Goal: Information Seeking & Learning: Learn about a topic

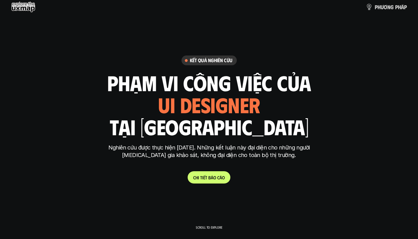
scroll to position [2251, 0]
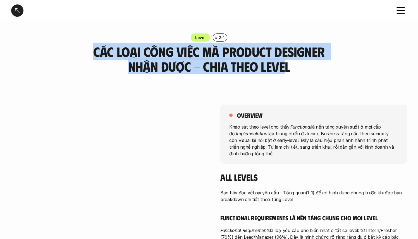
drag, startPoint x: 285, startPoint y: 68, endPoint x: 92, endPoint y: 56, distance: 193.5
click at [92, 56] on h3 "Các loại công việc mà Product Designer nhận được - Chia theo Level" at bounding box center [208, 59] width 237 height 30
click at [105, 52] on h3 "Các loại công việc mà Product Designer nhận được - Chia theo Level" at bounding box center [208, 59] width 237 height 30
drag, startPoint x: 95, startPoint y: 52, endPoint x: 288, endPoint y: 66, distance: 193.4
click at [288, 66] on h3 "Các loại công việc mà Product Designer nhận được - Chia theo Level" at bounding box center [208, 59] width 237 height 30
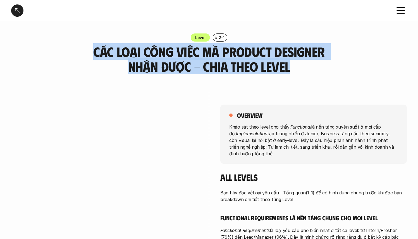
click at [288, 66] on h3 "Các loại công việc mà Product Designer nhận được - Chia theo Level" at bounding box center [208, 59] width 237 height 30
drag, startPoint x: 291, startPoint y: 69, endPoint x: 92, endPoint y: 57, distance: 199.4
click at [92, 57] on h3 "Các loại công việc mà Product Designer nhận được - Chia theo Level" at bounding box center [208, 59] width 237 height 30
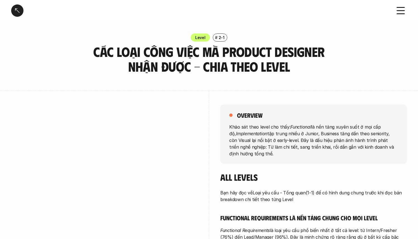
click at [94, 54] on h3 "Các loại công việc mà Product Designer nhận được - Chia theo Level" at bounding box center [208, 59] width 237 height 30
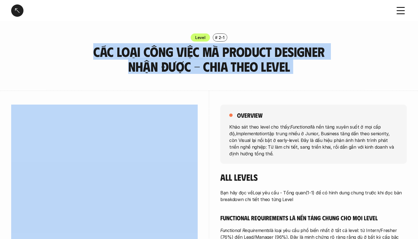
drag, startPoint x: 99, startPoint y: 53, endPoint x: 299, endPoint y: 71, distance: 200.4
click at [299, 71] on h3 "Các loại công việc mà Product Designer nhận được - Chia theo Level" at bounding box center [208, 59] width 237 height 30
